Goal: Task Accomplishment & Management: Use online tool/utility

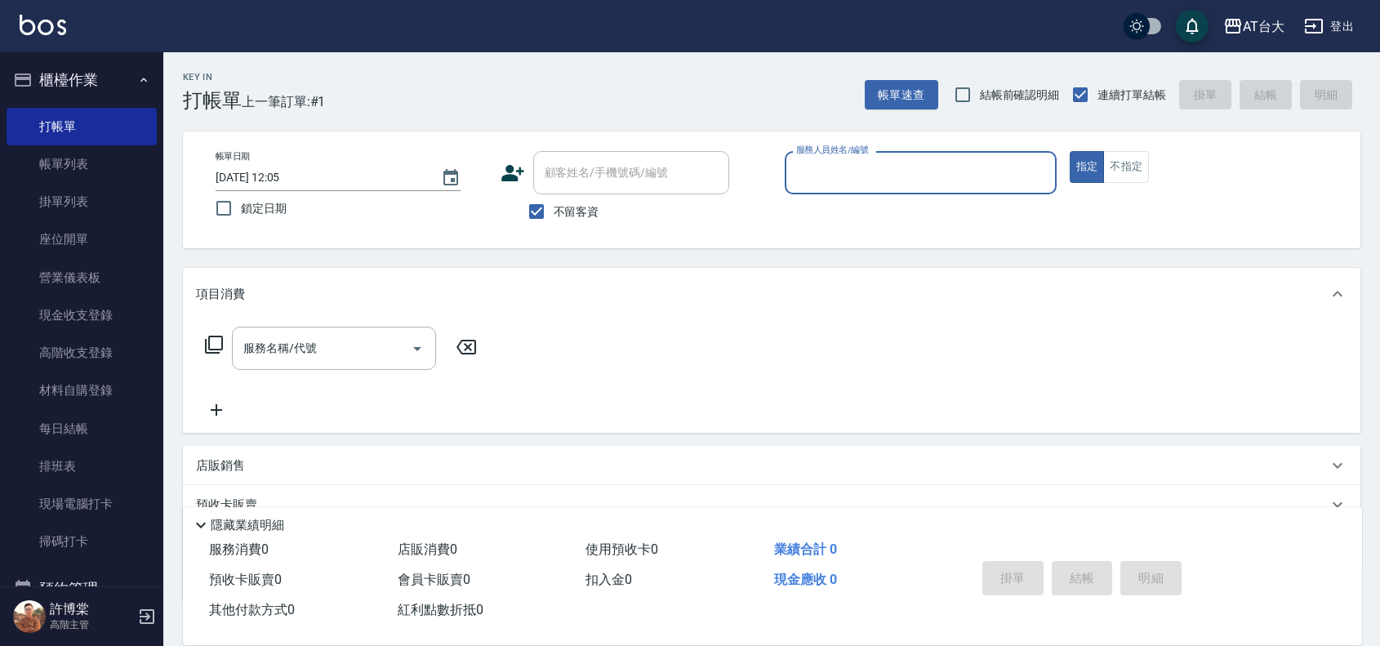
click at [924, 158] on input "服務人員姓名/編號" at bounding box center [920, 172] width 257 height 29
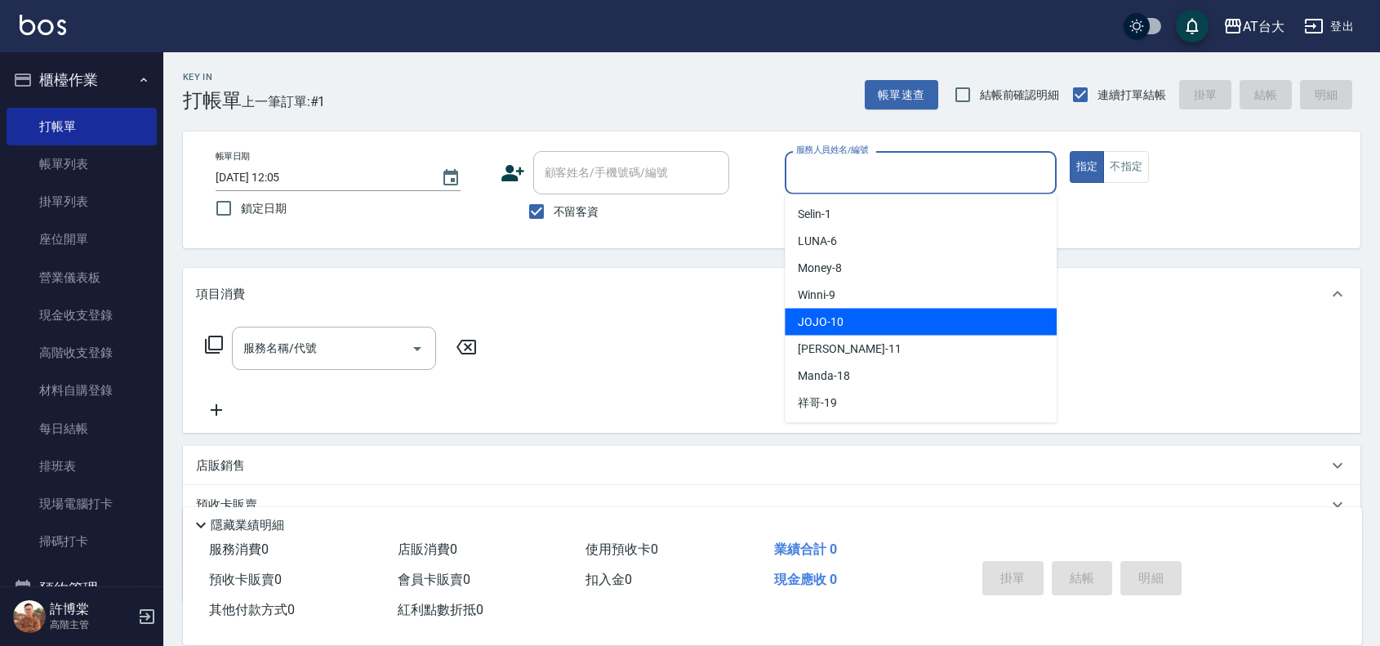
click at [882, 328] on div "JOJO -10" at bounding box center [920, 322] width 272 height 27
type input "JOJO-10"
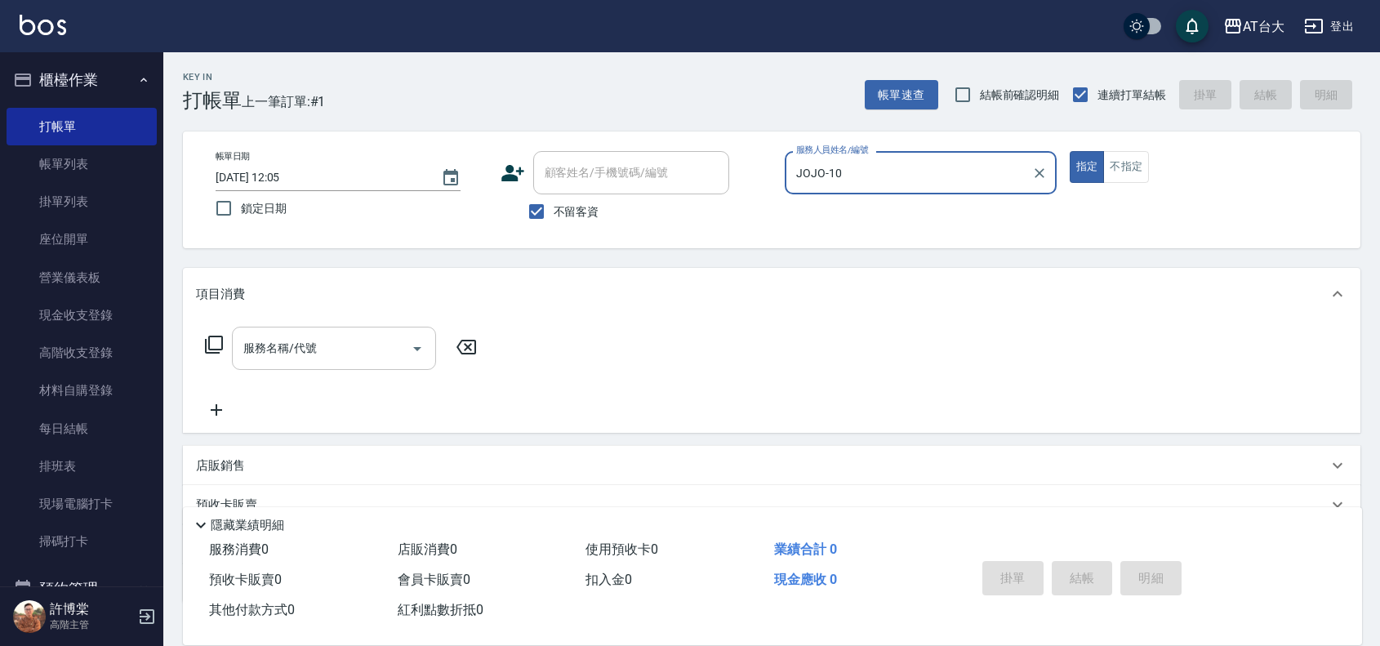
click at [344, 341] on input "服務名稱/代號" at bounding box center [321, 348] width 165 height 29
click at [358, 347] on input "服務名稱/代號" at bounding box center [321, 348] width 165 height 29
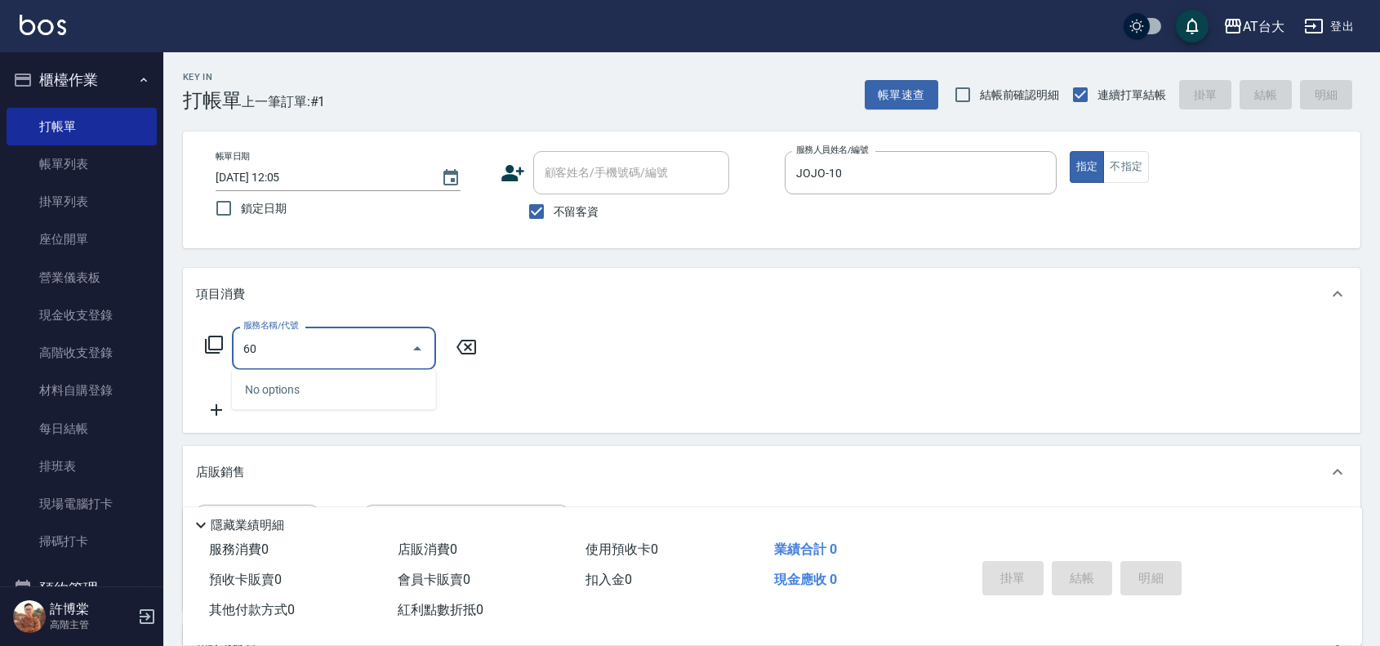
type input "605"
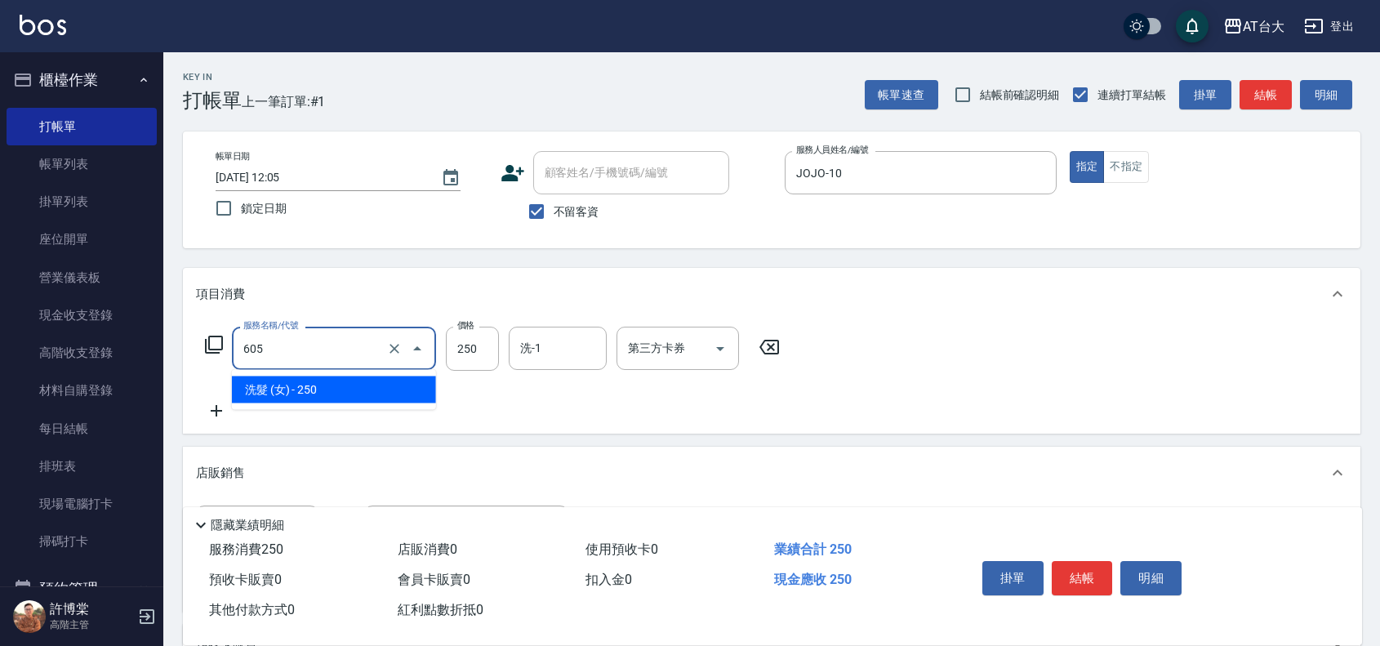
click at [359, 347] on input "605" at bounding box center [311, 348] width 144 height 29
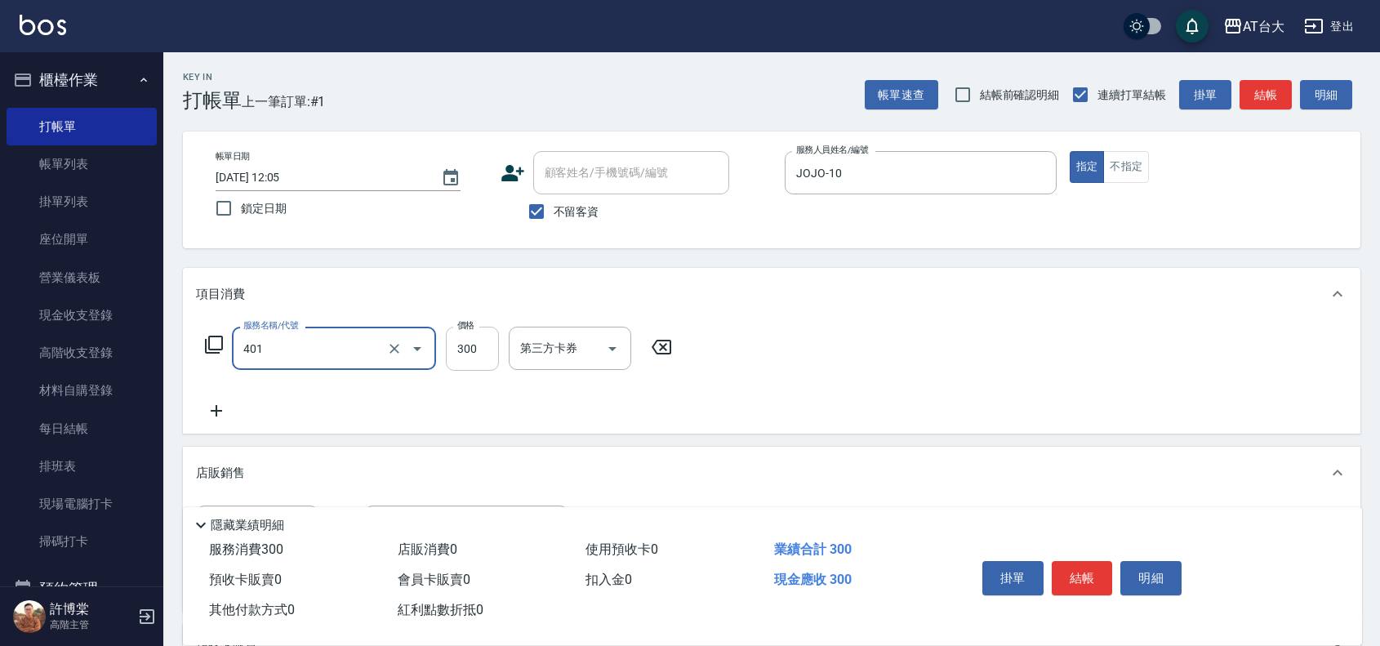
type input "自備護髮(401)"
click at [487, 348] on input "300" at bounding box center [472, 349] width 53 height 44
type input "1300"
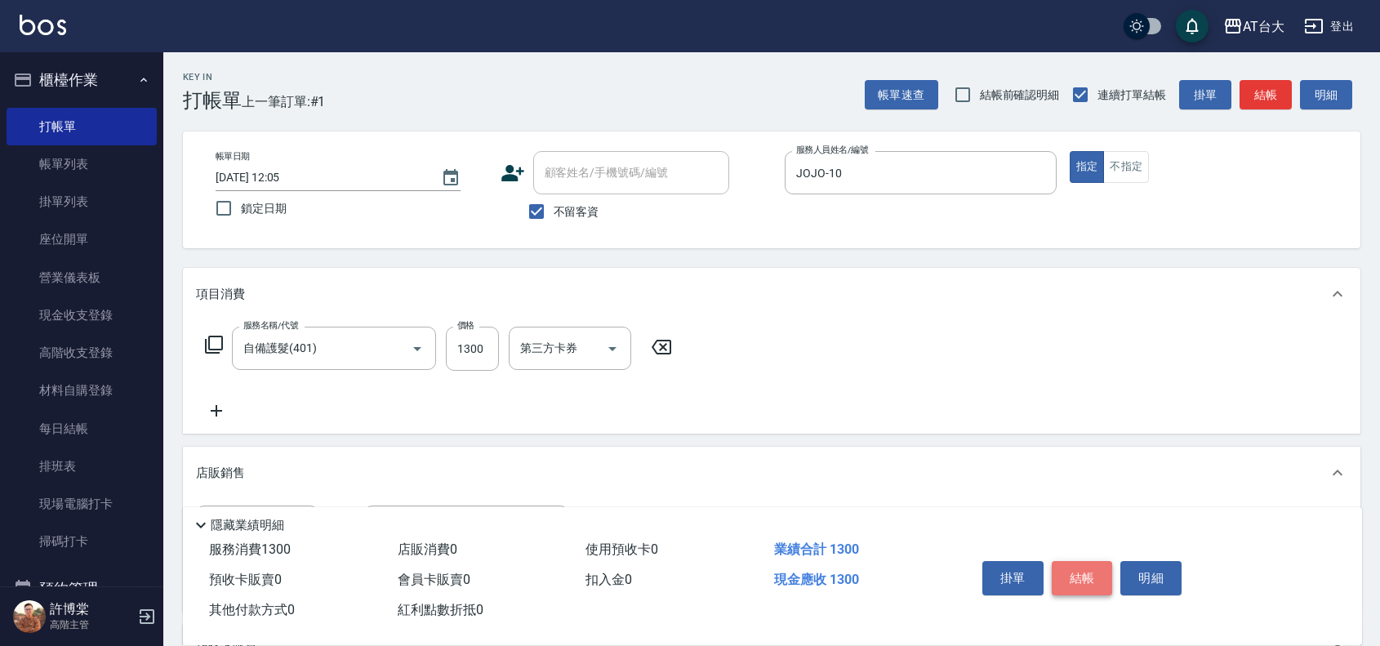
click at [1068, 568] on button "結帳" at bounding box center [1081, 578] width 61 height 34
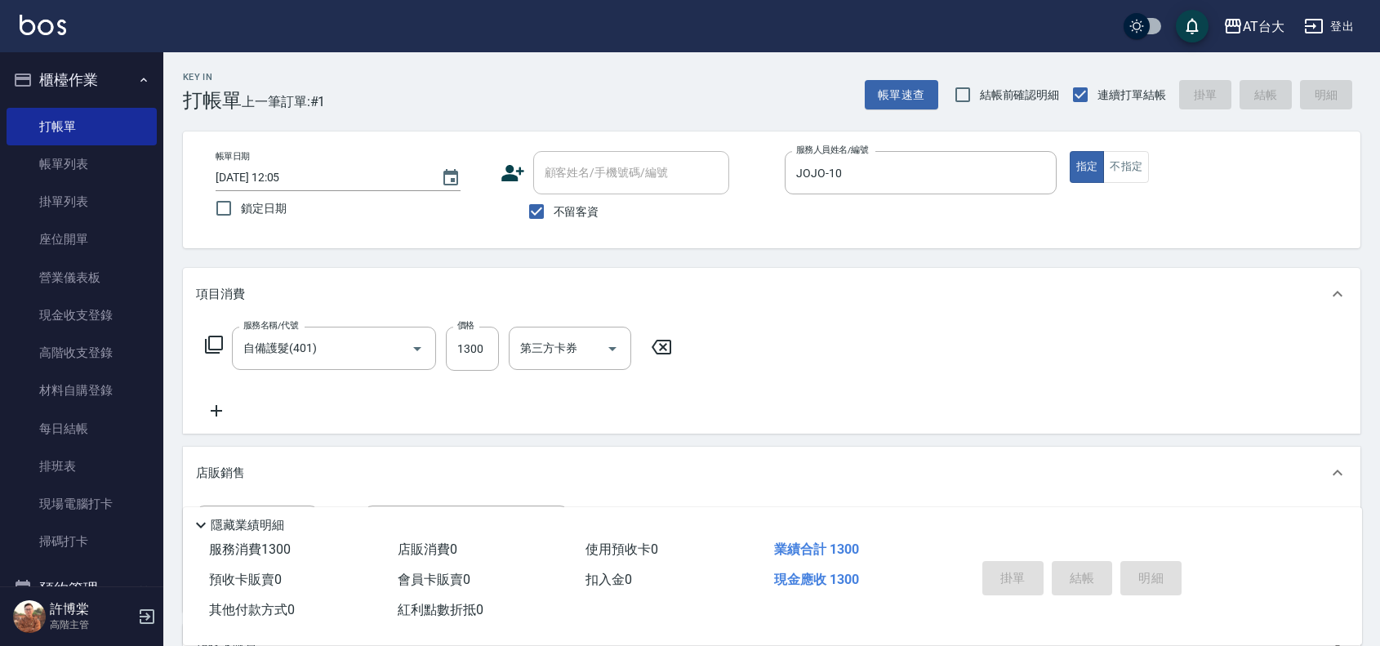
type input "[DATE] 13:00"
